Goal: Register for event/course

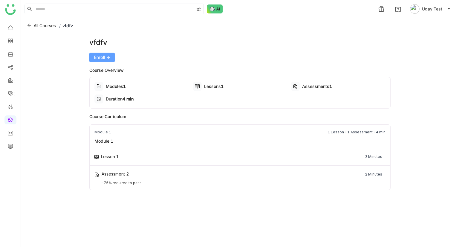
click at [103, 60] on span "Enroll ->" at bounding box center [102, 57] width 16 height 7
